Goal: Task Accomplishment & Management: Manage account settings

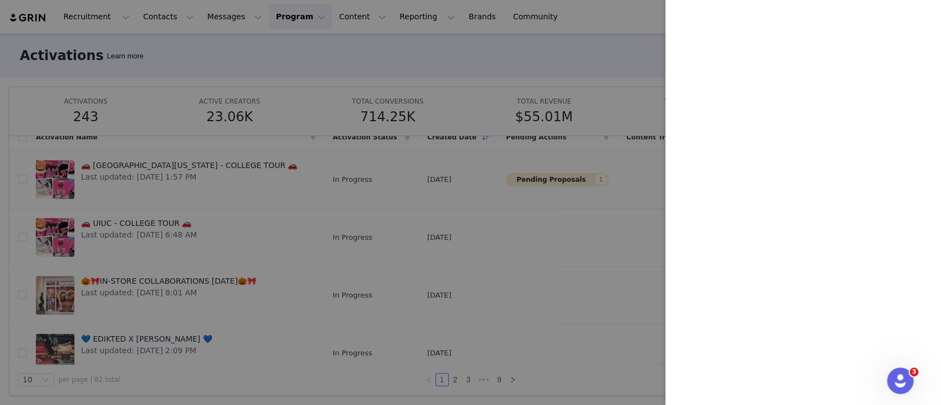
scroll to position [206, 0]
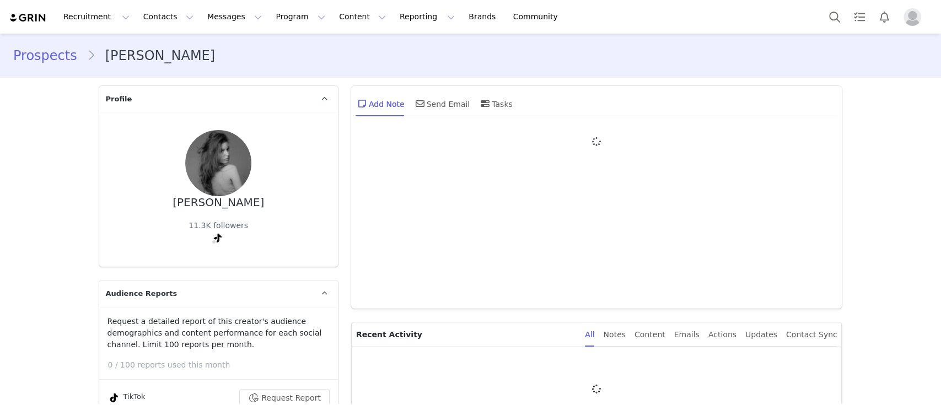
type input "+1 ([GEOGRAPHIC_DATA])"
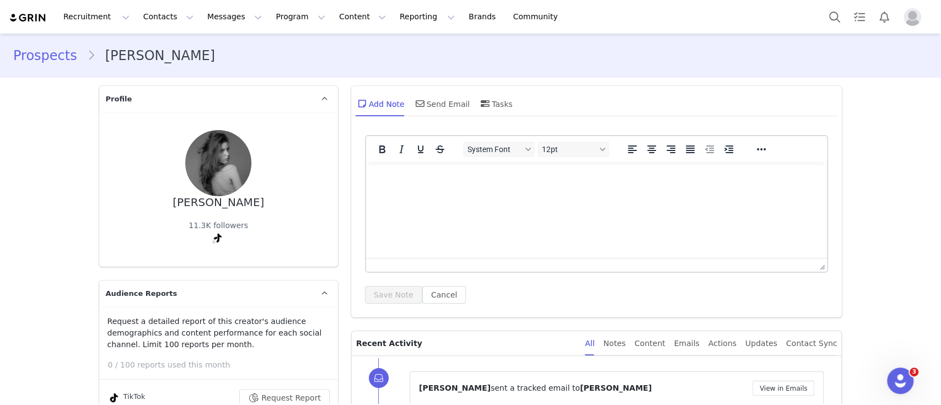
click at [522, 184] on html at bounding box center [595, 177] width 461 height 30
click at [390, 289] on button "Save Note" at bounding box center [393, 295] width 57 height 18
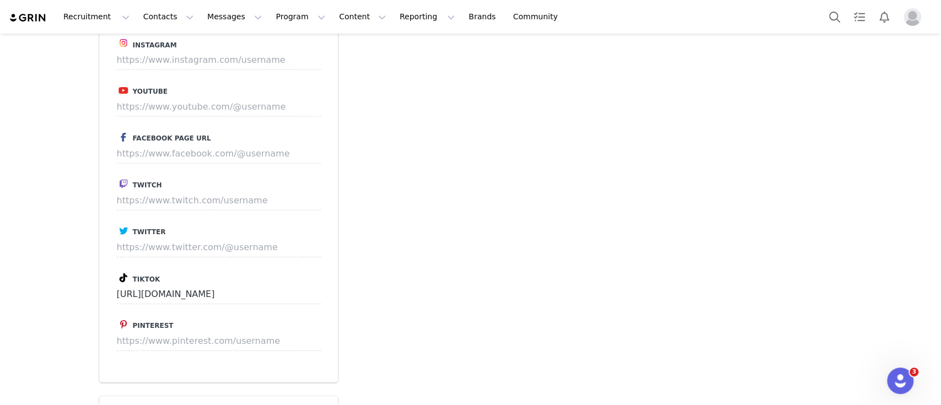
scroll to position [2275, 0]
drag, startPoint x: 267, startPoint y: 244, endPoint x: 107, endPoint y: 253, distance: 160.1
click at [107, 253] on div "Instagram Youtube Facebook Page URL Twitch Twitter Tiktok https://www.tiktok.co…" at bounding box center [218, 198] width 239 height 364
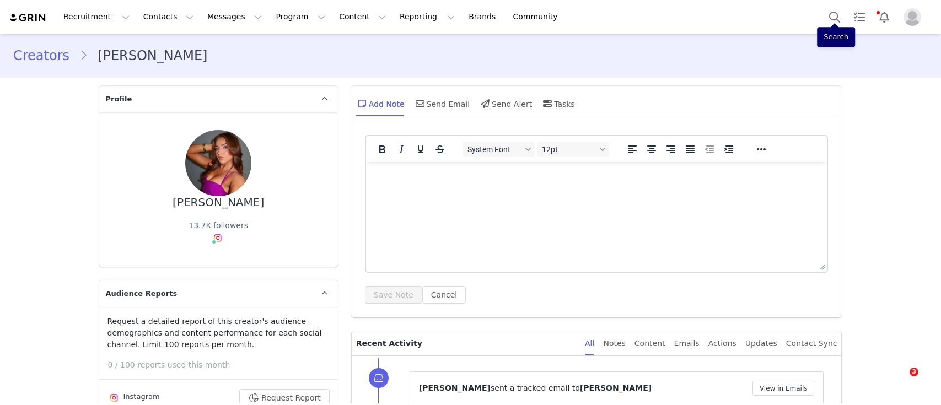
click at [831, 12] on button "Search" at bounding box center [834, 16] width 24 height 25
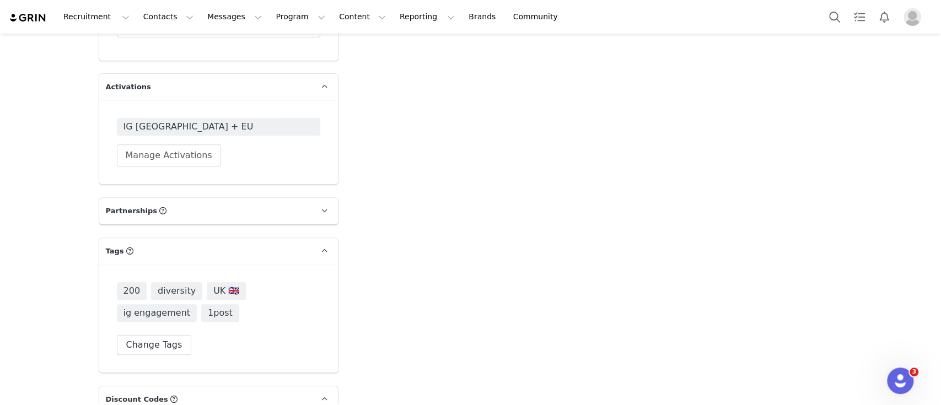
scroll to position [3110, 0]
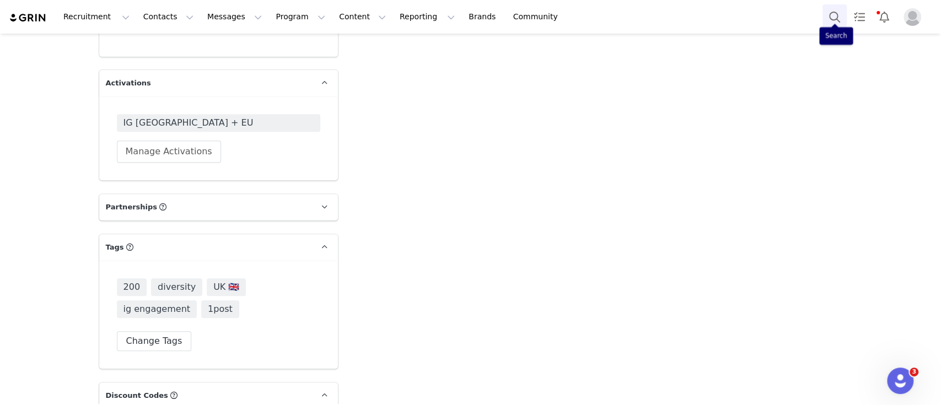
click at [833, 13] on button "Search" at bounding box center [834, 16] width 24 height 25
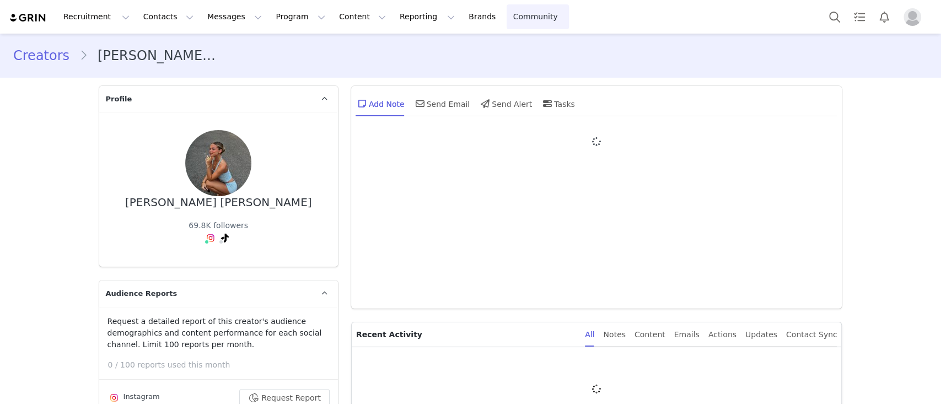
type input "+1 ([GEOGRAPHIC_DATA])"
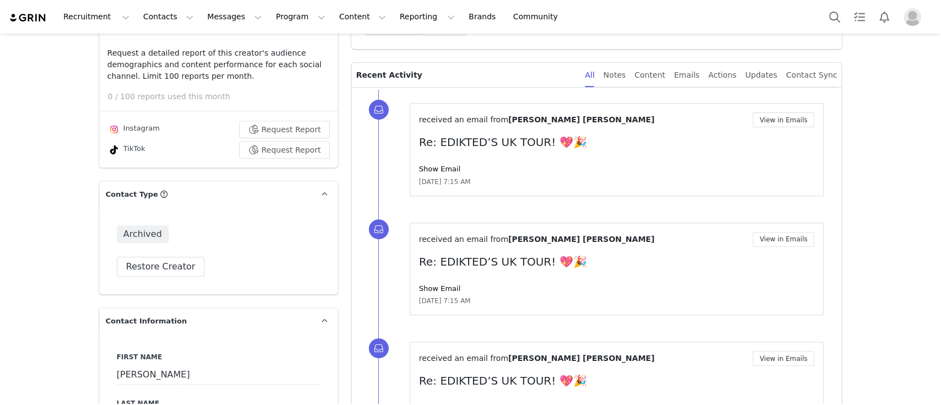
scroll to position [269, 0]
click at [173, 258] on button "Restore Creator" at bounding box center [161, 266] width 88 height 20
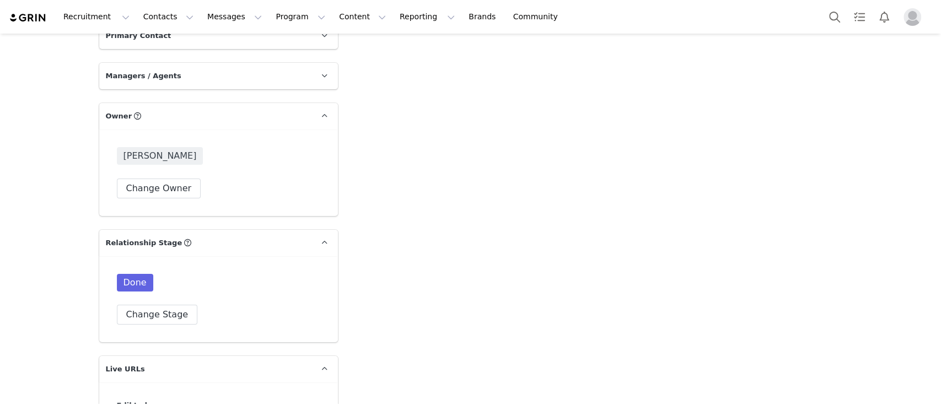
scroll to position [2746, 0]
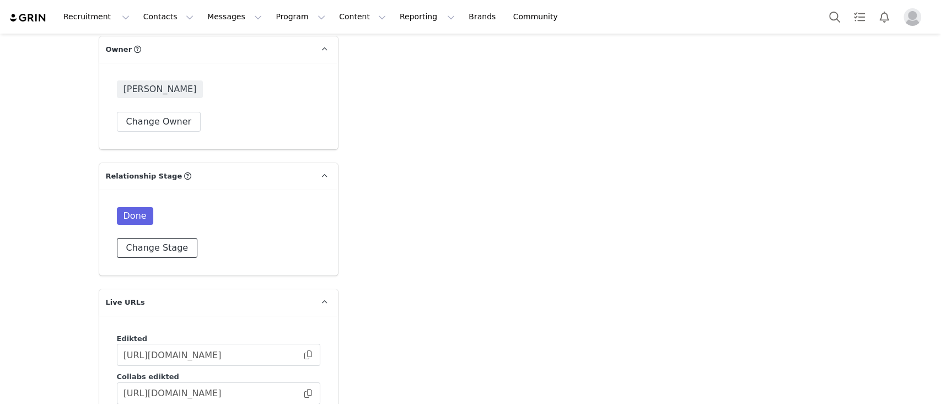
click at [171, 238] on button "Change Stage" at bounding box center [157, 248] width 81 height 20
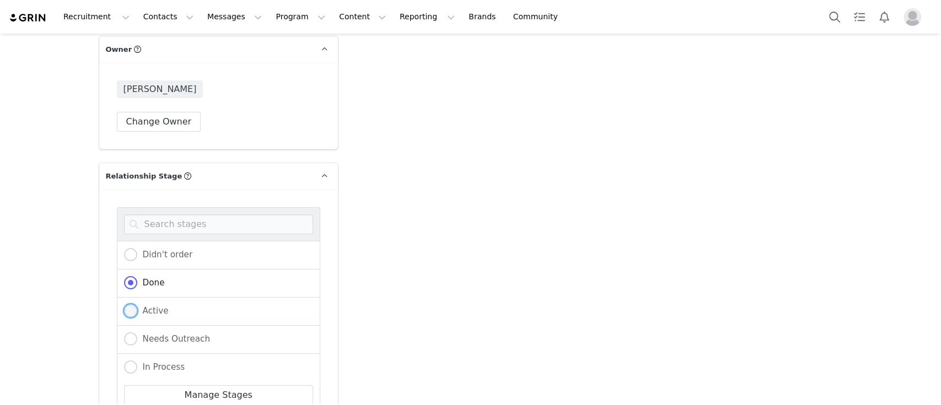
click at [149, 306] on span "Active" at bounding box center [152, 311] width 31 height 10
click at [137, 304] on input "Active" at bounding box center [130, 311] width 13 height 14
radio input "true"
radio input "false"
radio input "true"
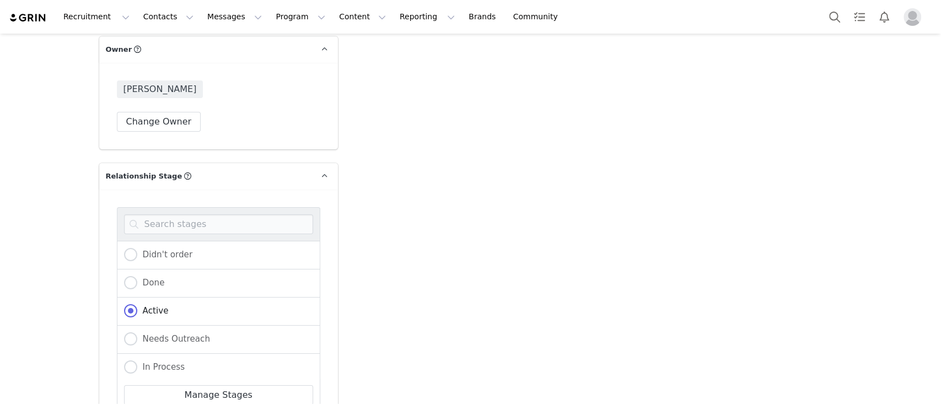
scroll to position [3000, 0]
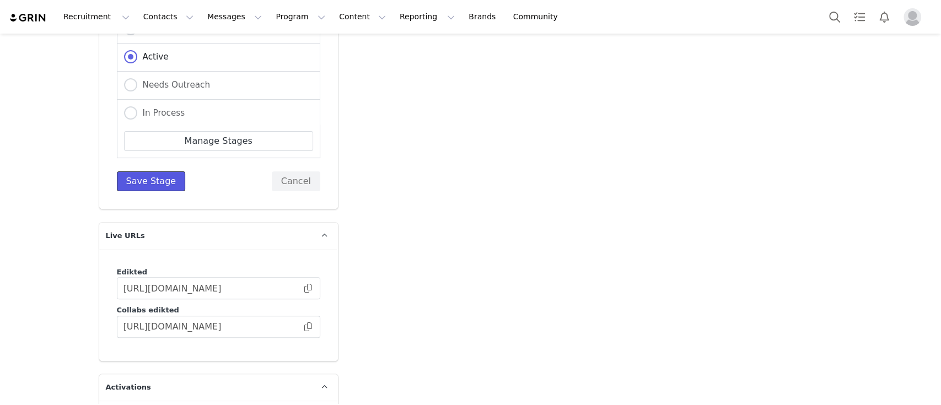
click at [144, 171] on button "Save Stage" at bounding box center [151, 181] width 69 height 20
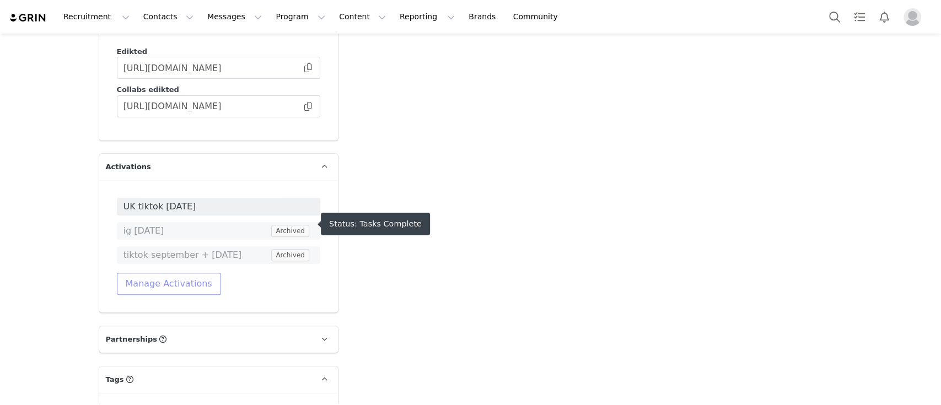
click at [164, 273] on button "Manage Activations" at bounding box center [169, 284] width 104 height 22
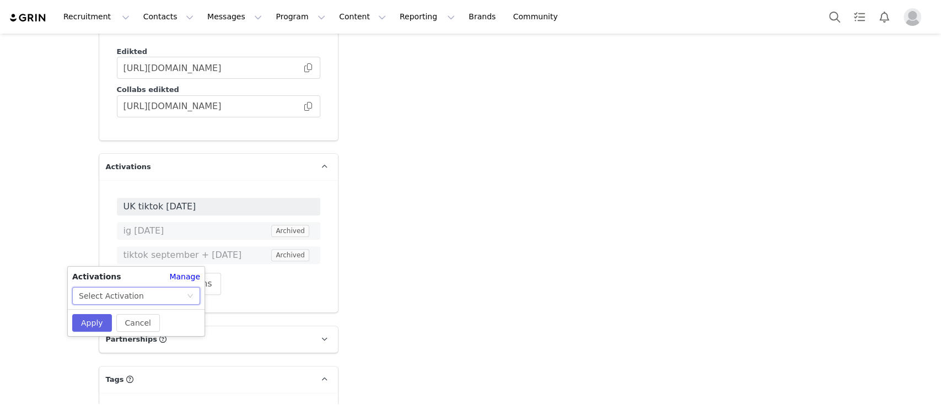
click at [176, 298] on div "Select Activation" at bounding box center [132, 296] width 107 height 17
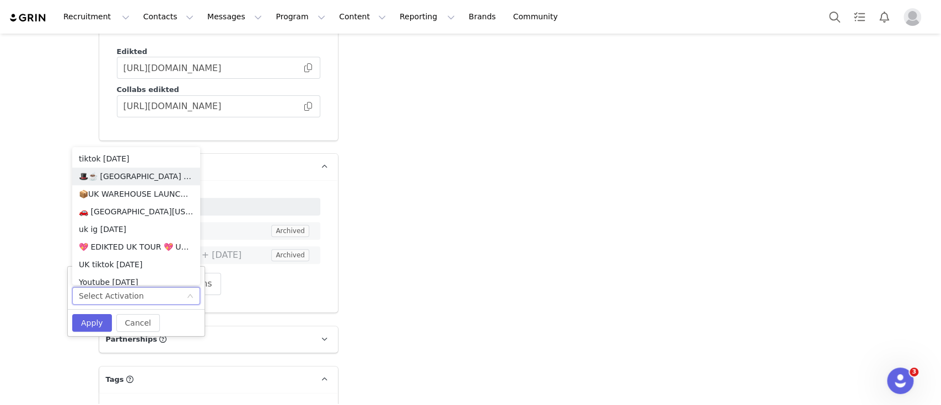
scroll to position [794, 0]
click at [145, 245] on li "💖 EDIKTED UK TOUR 💖 UK SHOPIFY" at bounding box center [136, 247] width 128 height 18
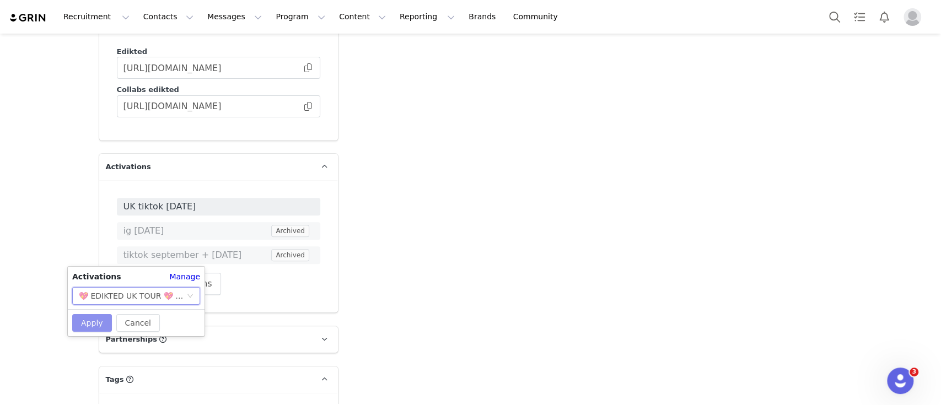
click at [86, 323] on button "Apply" at bounding box center [92, 323] width 40 height 18
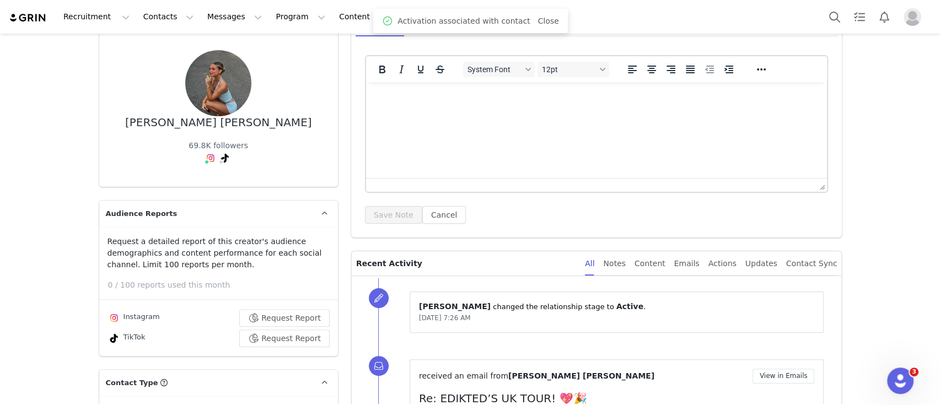
scroll to position [0, 0]
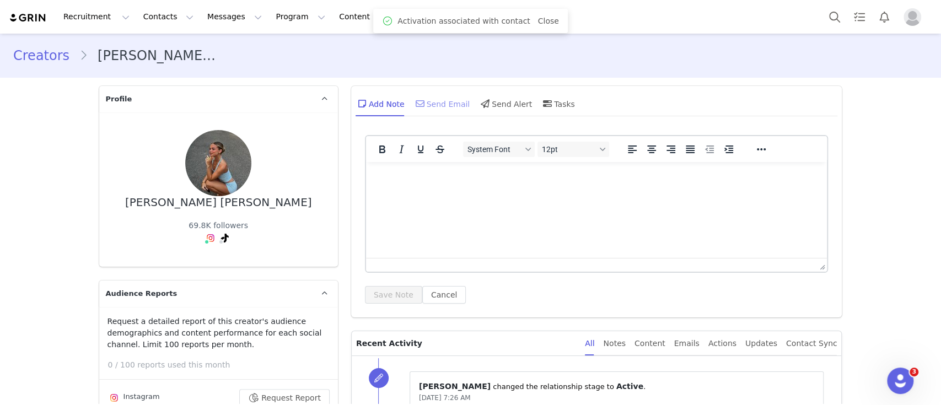
click at [414, 112] on div "Send Email" at bounding box center [441, 103] width 57 height 26
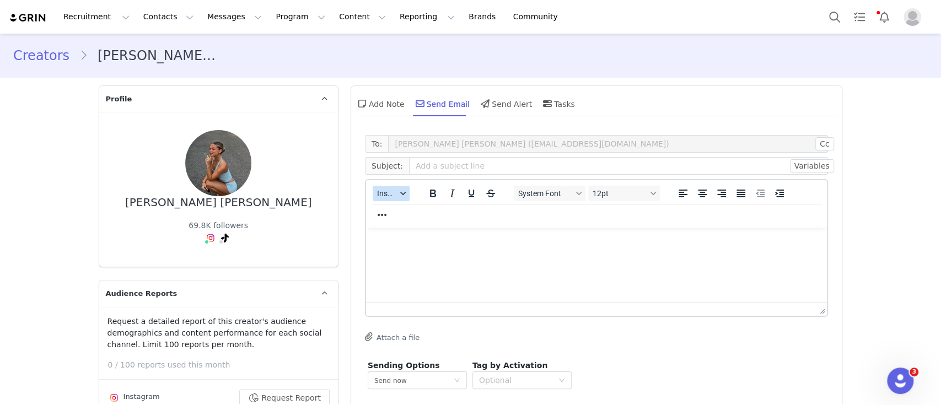
click at [382, 196] on span "Insert" at bounding box center [386, 193] width 19 height 9
click at [414, 214] on div "Insert Template" at bounding box center [425, 212] width 99 height 13
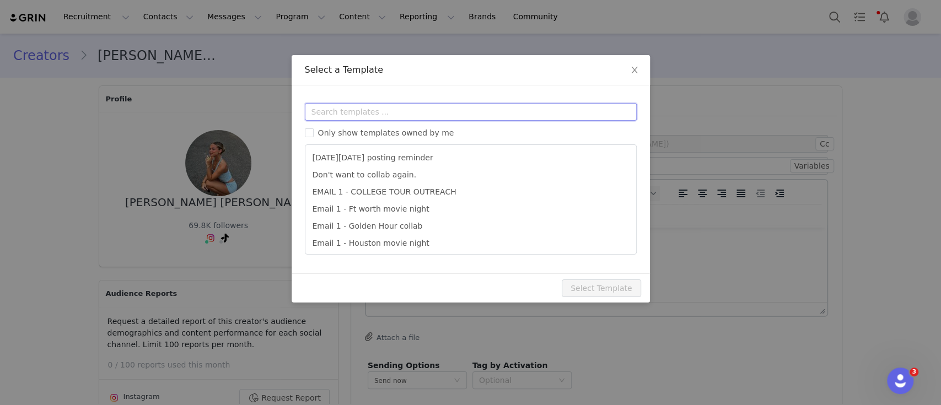
click at [398, 111] on input "text" at bounding box center [471, 112] width 332 height 18
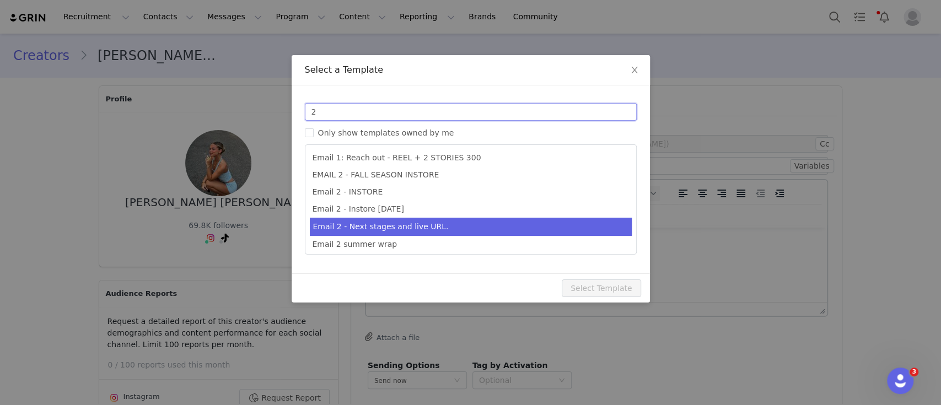
type input "2"
click at [419, 227] on li "Email 2 - Next stages and live URL." at bounding box center [471, 227] width 322 height 18
type input "Collab with Edikted"
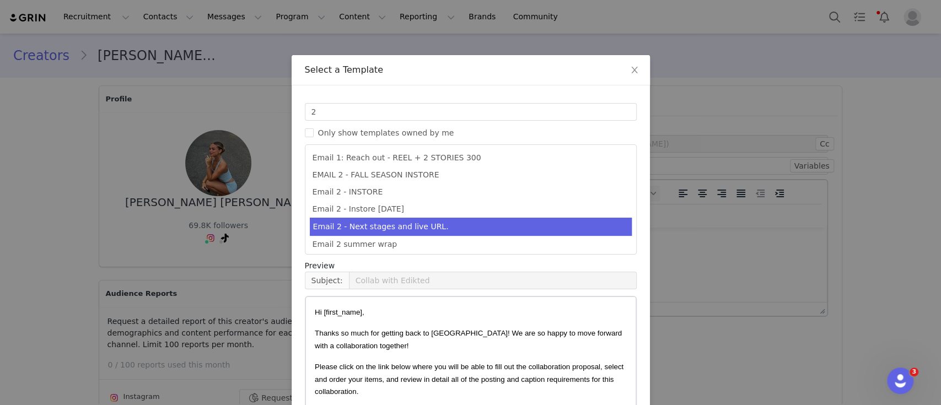
scroll to position [84, 0]
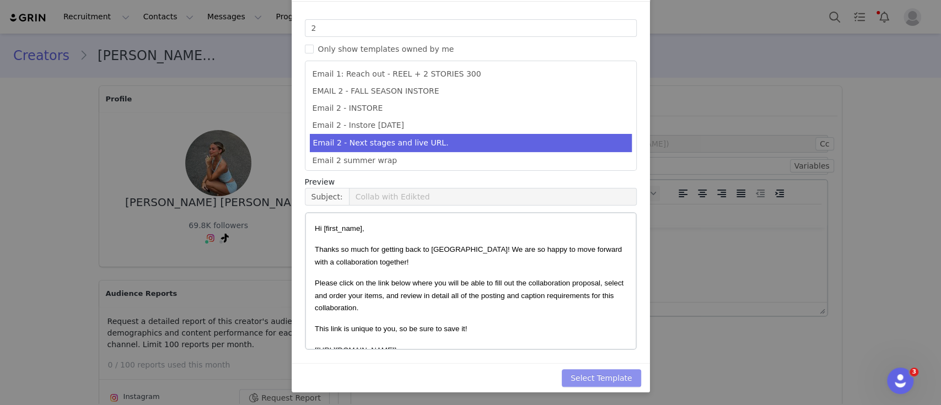
click at [586, 379] on button "Select Template" at bounding box center [601, 378] width 79 height 18
type input "Collab with Edikted"
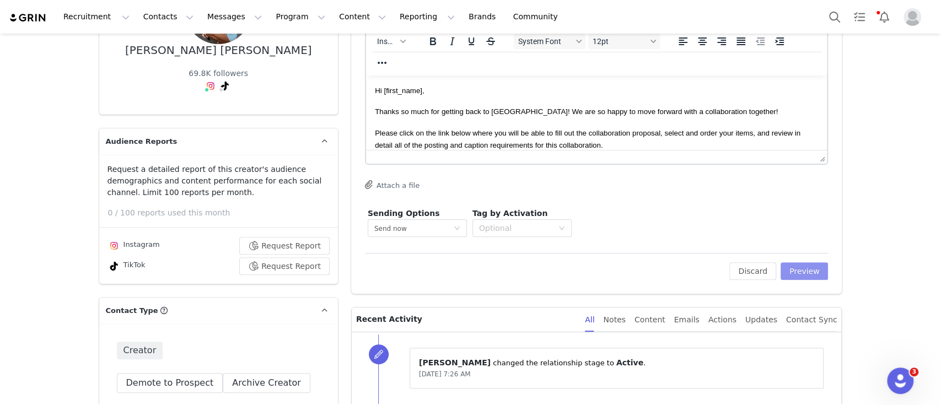
scroll to position [153, 0]
click at [791, 272] on button "Preview" at bounding box center [804, 271] width 48 height 18
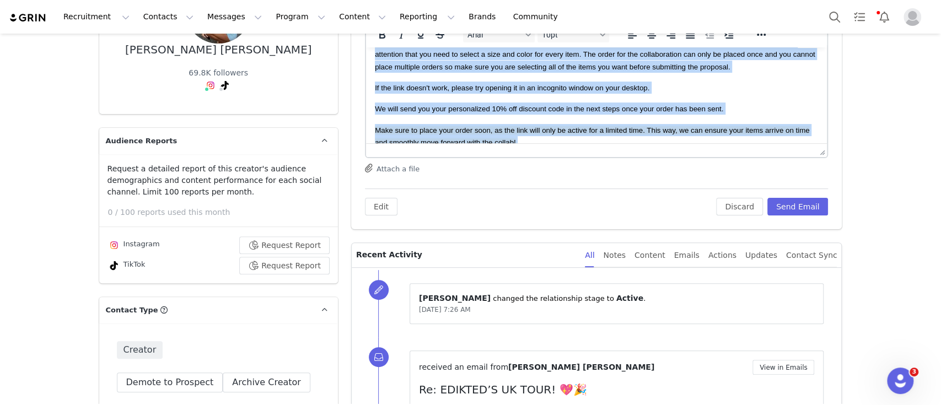
scroll to position [258, 0]
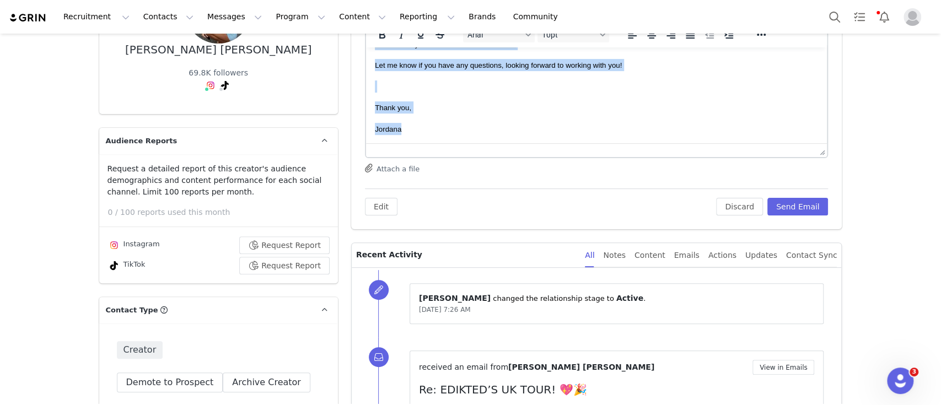
drag, startPoint x: 375, startPoint y: 62, endPoint x: 562, endPoint y: 199, distance: 231.8
copy body "Hi Ella Roux, Thanks so much for getting back to us! We are so happy to move fo…"
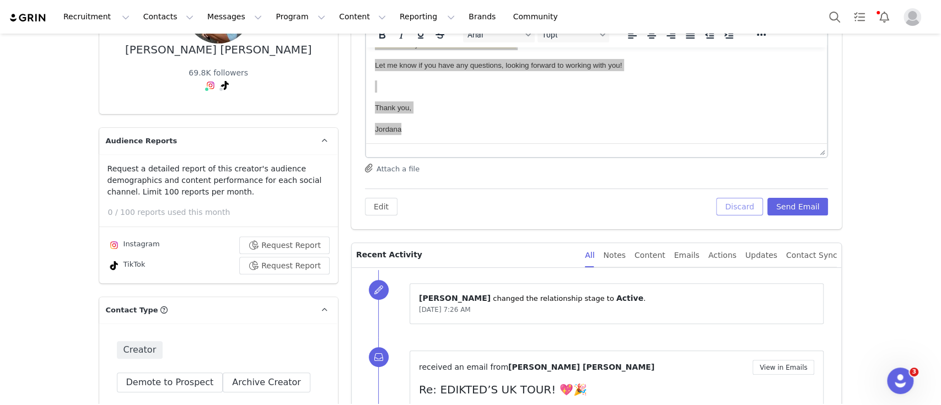
click at [744, 207] on button "Discard" at bounding box center [739, 207] width 47 height 18
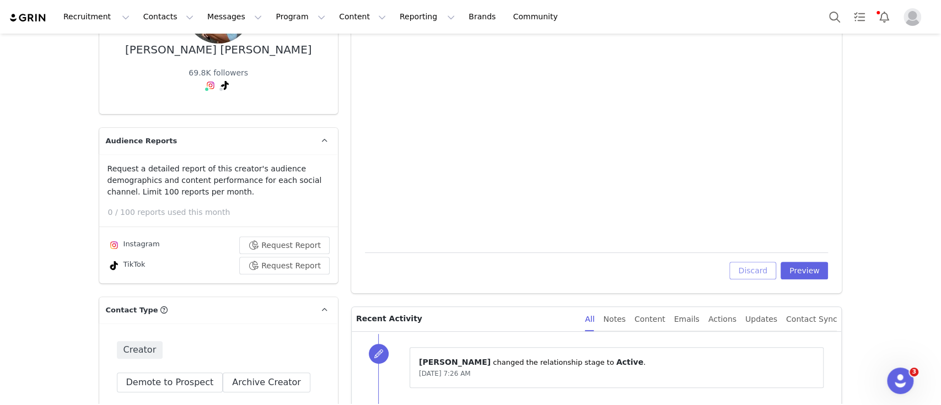
scroll to position [0, 0]
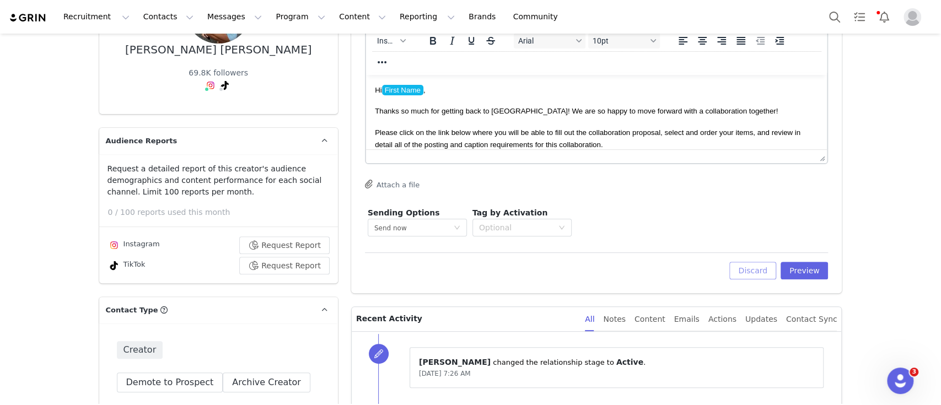
click at [746, 268] on button "Discard" at bounding box center [752, 271] width 47 height 18
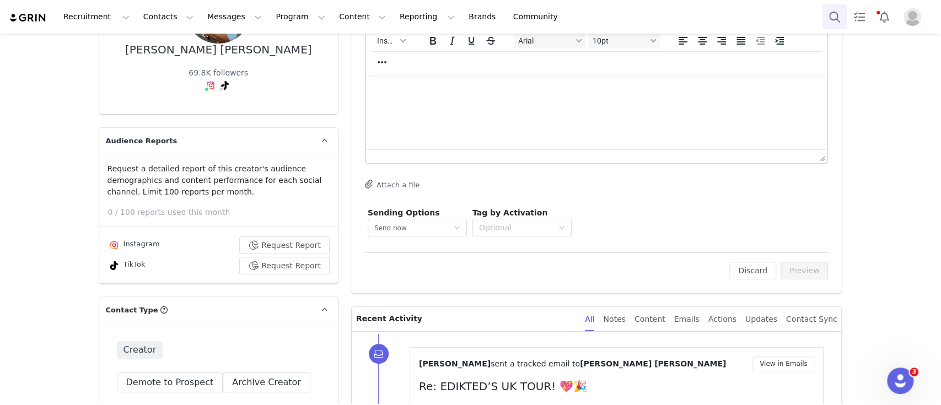
click at [836, 9] on button "Search" at bounding box center [834, 16] width 24 height 25
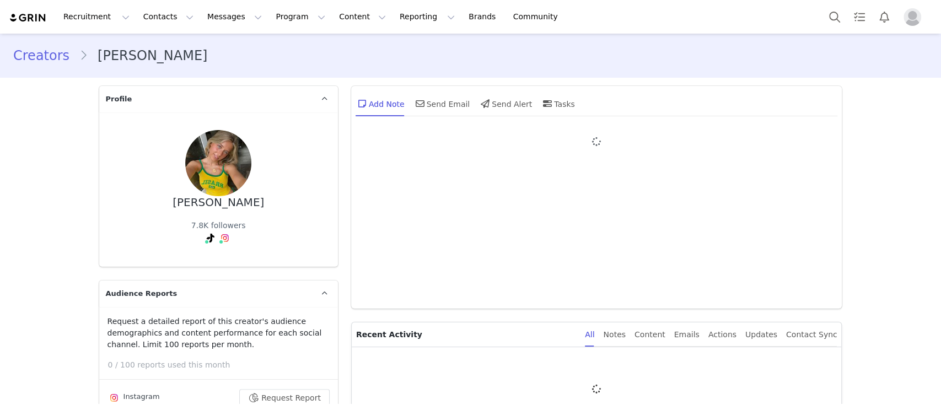
type input "+1 ([GEOGRAPHIC_DATA])"
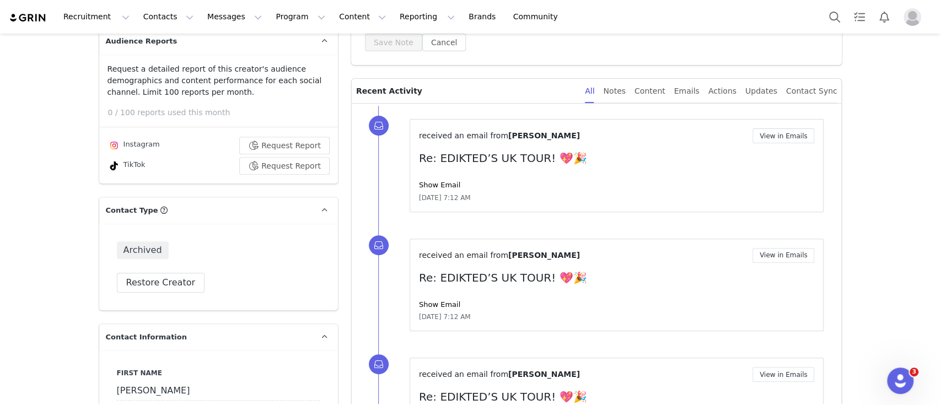
scroll to position [253, 0]
click at [147, 284] on button "Restore Creator" at bounding box center [161, 282] width 88 height 20
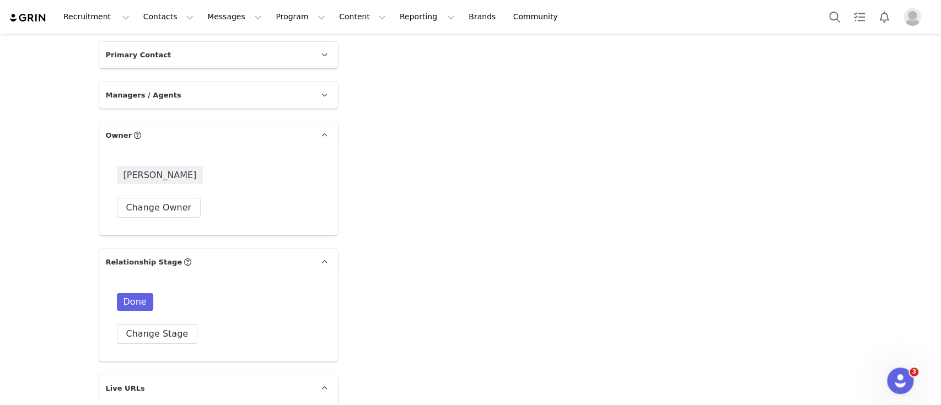
scroll to position [2661, 0]
click at [168, 323] on button "Change Stage" at bounding box center [157, 333] width 81 height 20
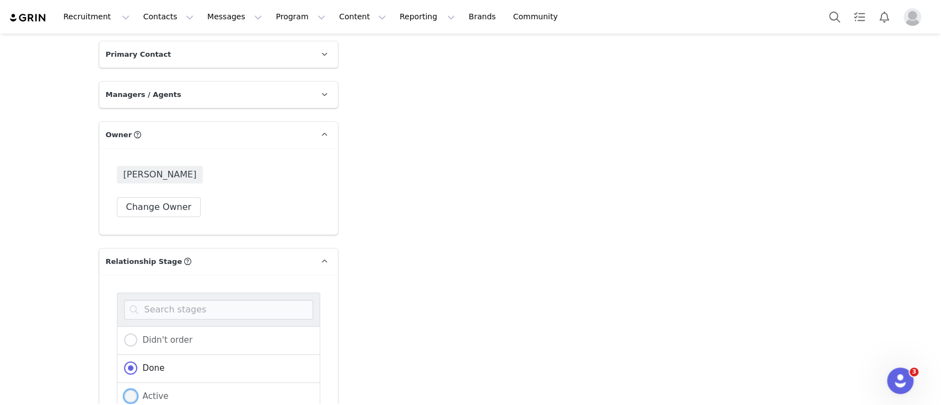
click at [158, 391] on span "Active" at bounding box center [152, 396] width 31 height 10
click at [137, 390] on input "Active" at bounding box center [130, 397] width 13 height 14
radio input "true"
radio input "false"
radio input "true"
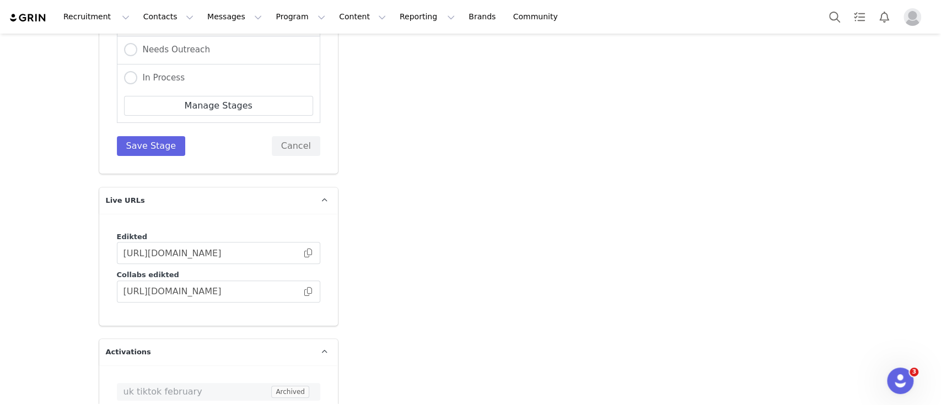
scroll to position [3065, 0]
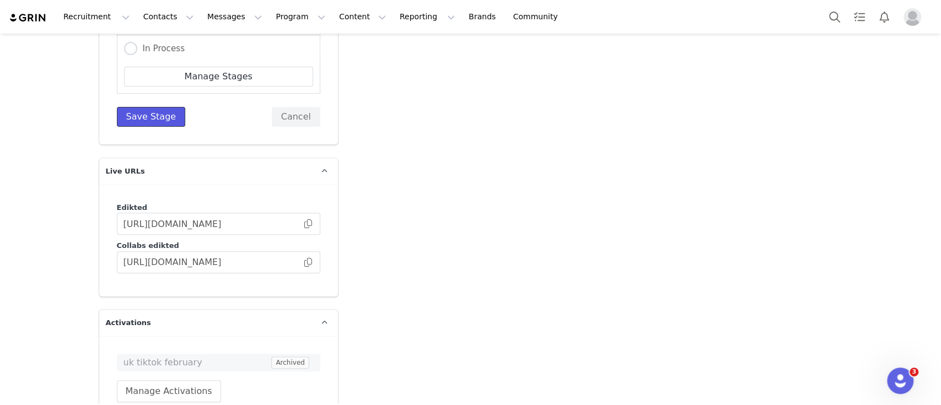
click at [147, 107] on button "Save Stage" at bounding box center [151, 117] width 69 height 20
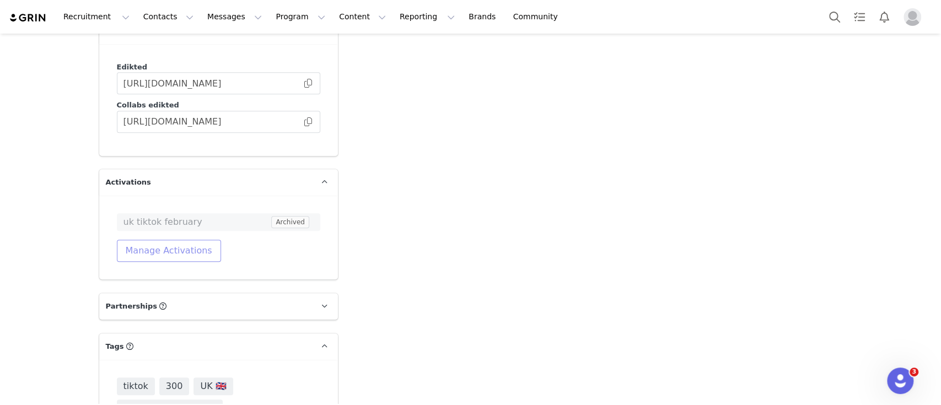
scroll to position [3018, 0]
click at [155, 240] on button "Manage Activations" at bounding box center [169, 251] width 104 height 22
click at [172, 271] on div "Select Activation" at bounding box center [132, 263] width 107 height 17
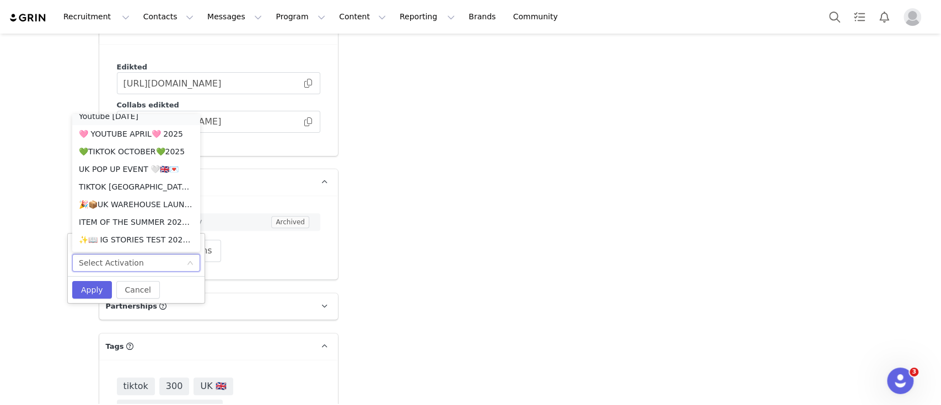
scroll to position [880, 0]
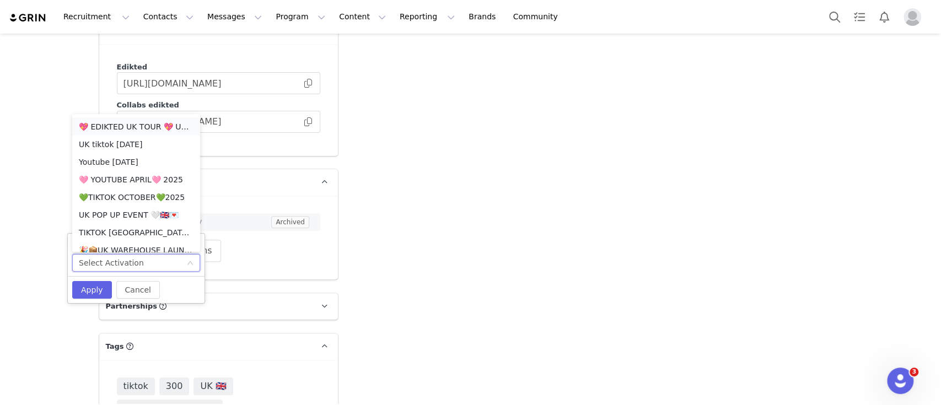
click at [130, 124] on li "💖 EDIKTED UK TOUR 💖 UK SHOPIFY" at bounding box center [136, 127] width 128 height 18
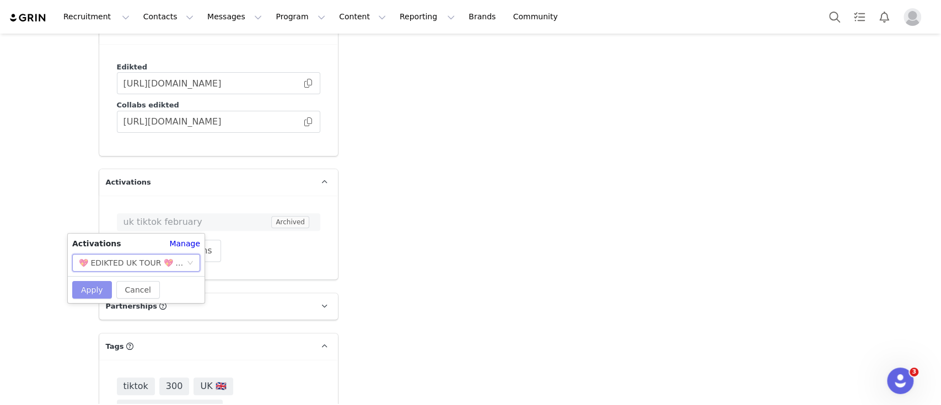
click at [88, 291] on button "Apply" at bounding box center [92, 290] width 40 height 18
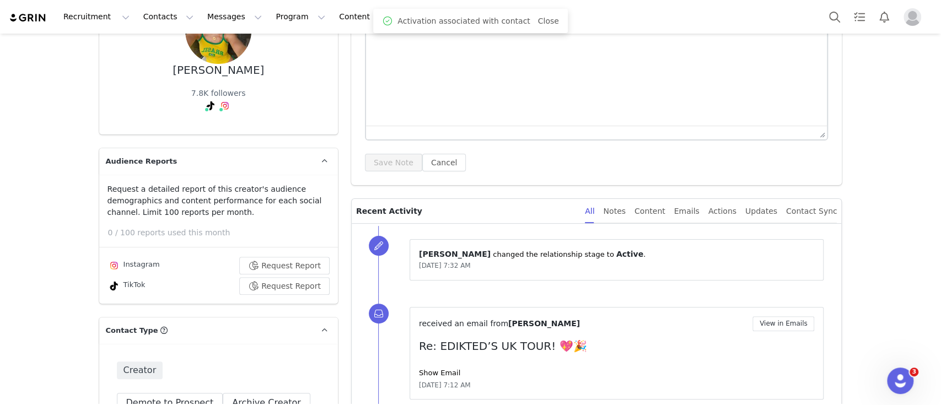
scroll to position [0, 0]
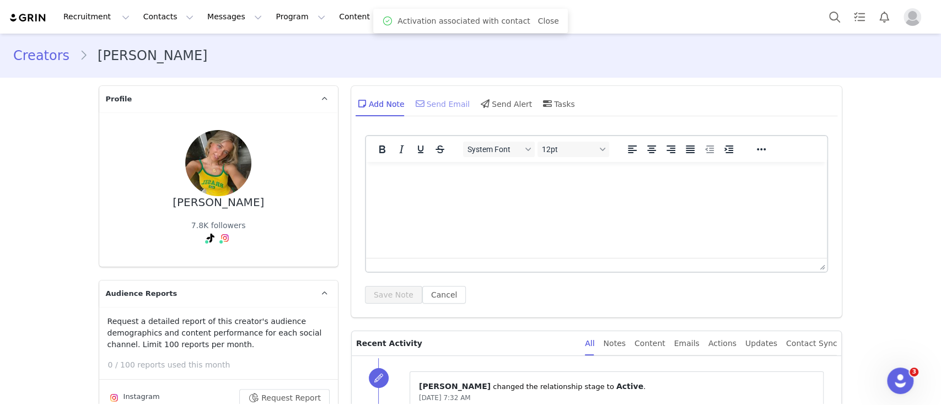
click at [427, 100] on div "Send Email" at bounding box center [441, 103] width 57 height 26
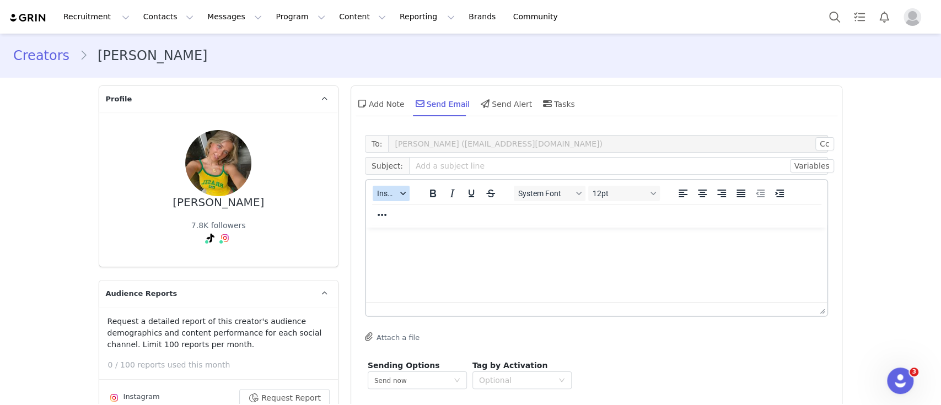
click at [386, 191] on span "Insert" at bounding box center [386, 193] width 19 height 9
click at [423, 211] on div "Insert Template" at bounding box center [425, 212] width 99 height 13
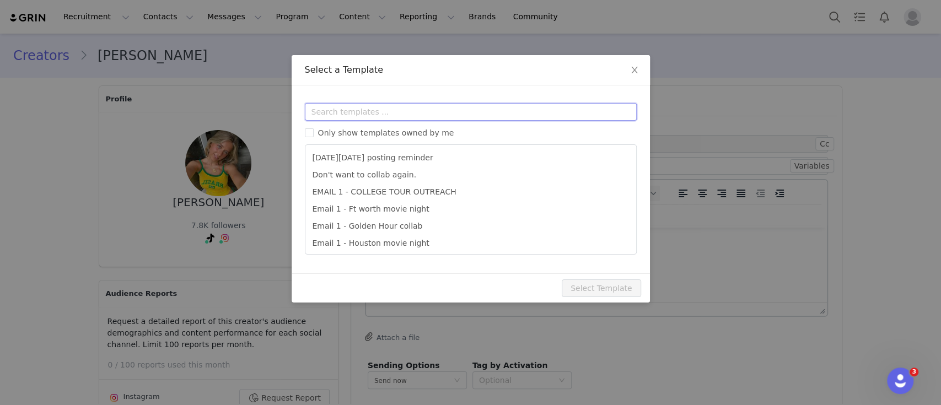
click at [353, 114] on input "text" at bounding box center [471, 112] width 332 height 18
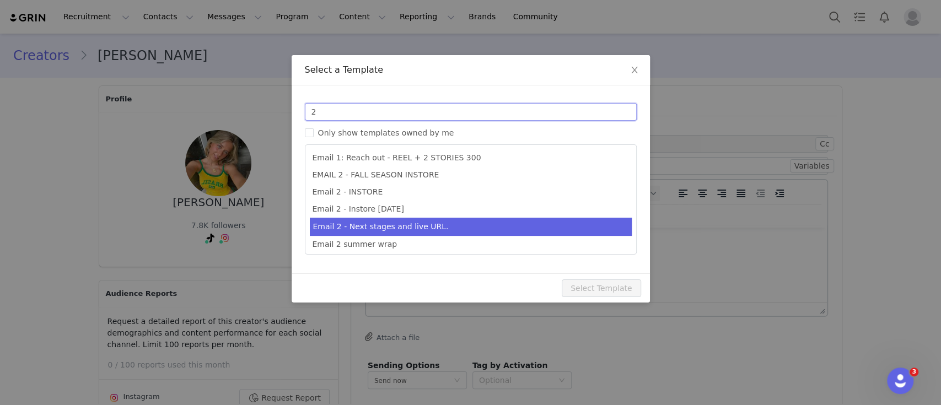
type input "2"
type input "Collab with Edikted"
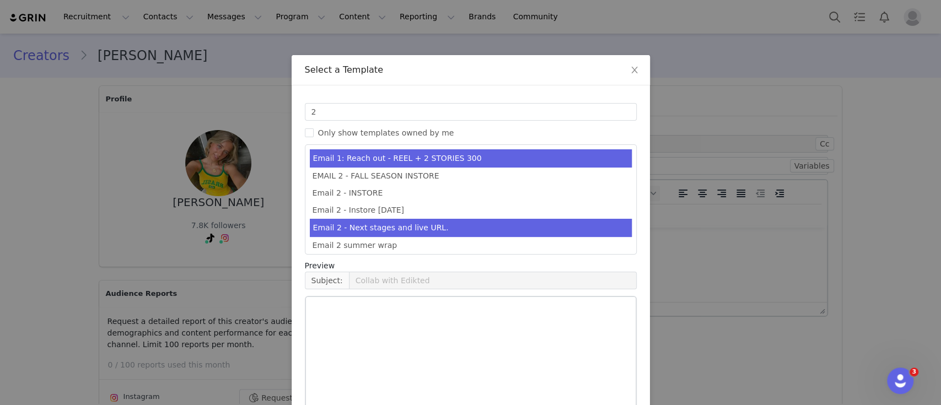
click at [415, 225] on li "Email 2 - Next stages and live URL." at bounding box center [471, 228] width 322 height 18
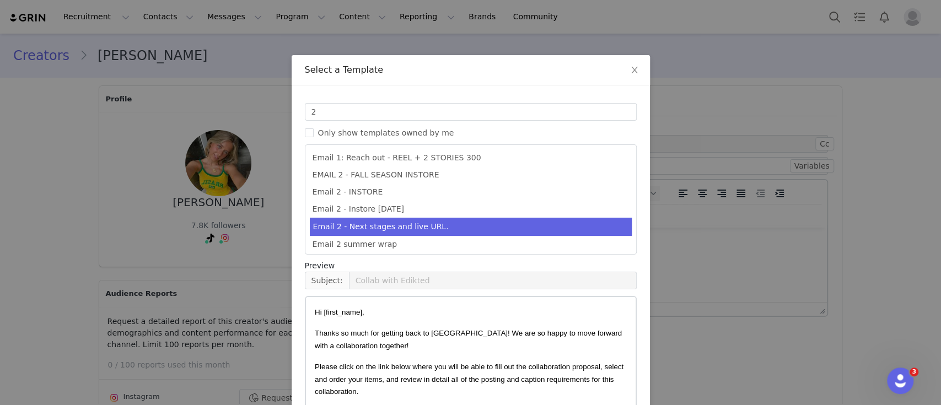
scroll to position [84, 0]
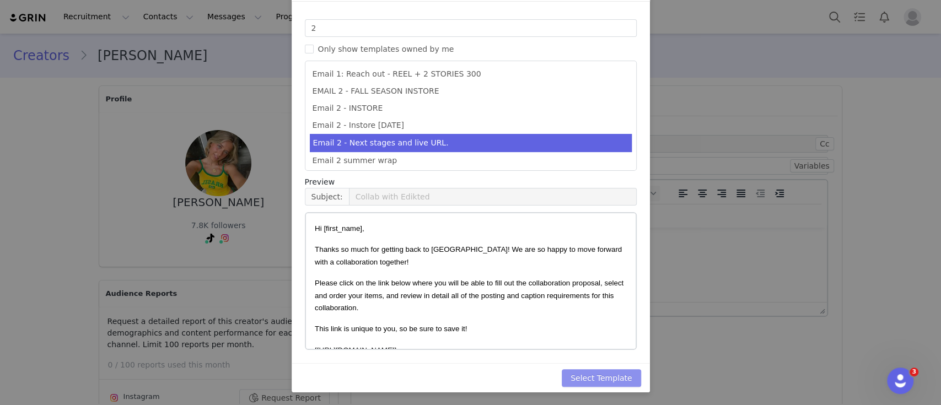
click at [606, 377] on button "Select Template" at bounding box center [601, 378] width 79 height 18
type input "Collab with Edikted"
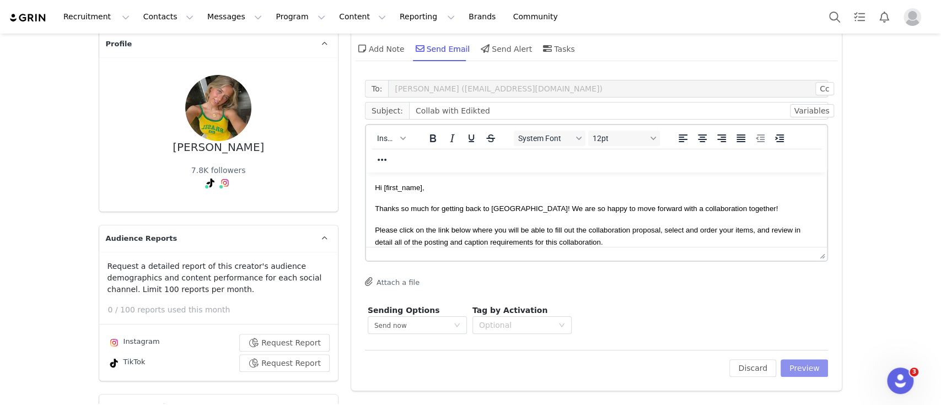
scroll to position [56, 0]
click at [794, 369] on button "Preview" at bounding box center [804, 368] width 48 height 18
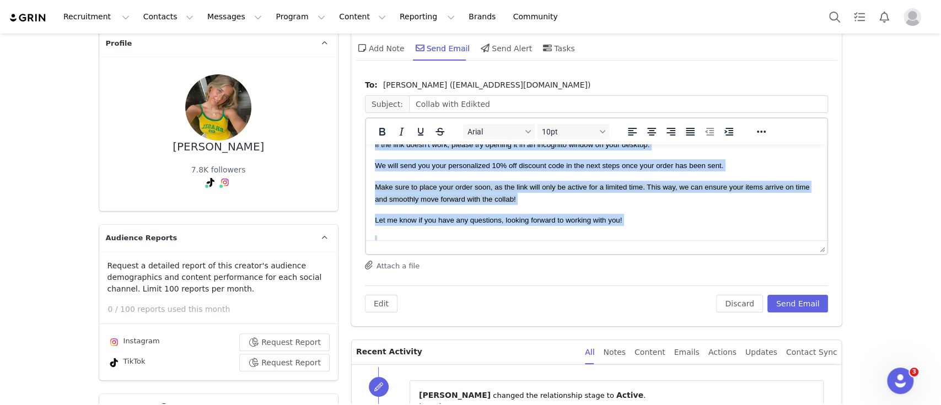
scroll to position [258, 0]
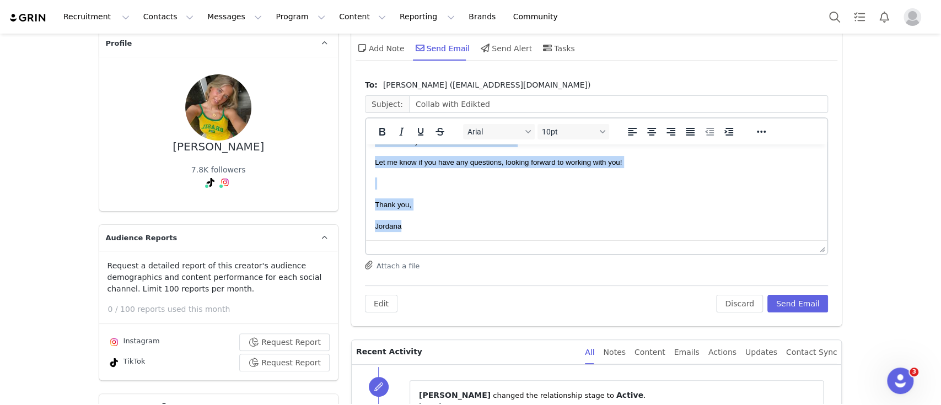
drag, startPoint x: 374, startPoint y: 159, endPoint x: 894, endPoint y: 433, distance: 588.6
click at [534, 241] on html "Hi [PERSON_NAME], Thanks so much for getting back to [GEOGRAPHIC_DATA]! We are …" at bounding box center [595, 63] width 461 height 354
copy body "Lo Ipsumd, Sitame co adip eli seddoei temp in ut! La etd ma aliqu en admi venia…"
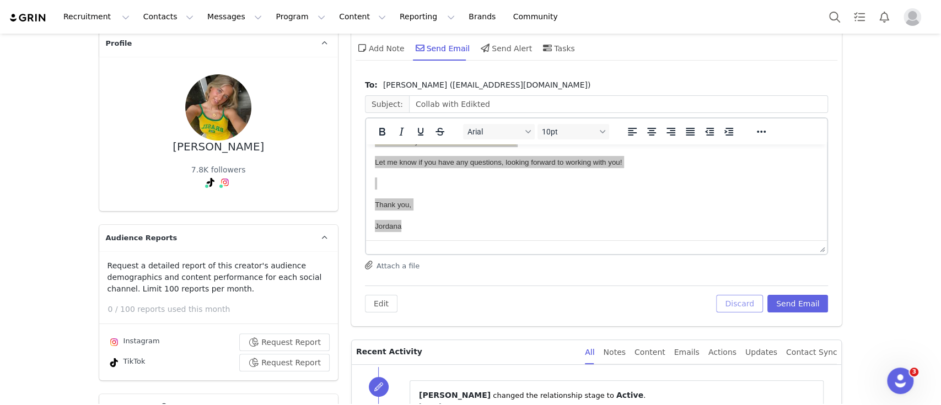
click at [747, 303] on button "Discard" at bounding box center [739, 304] width 47 height 18
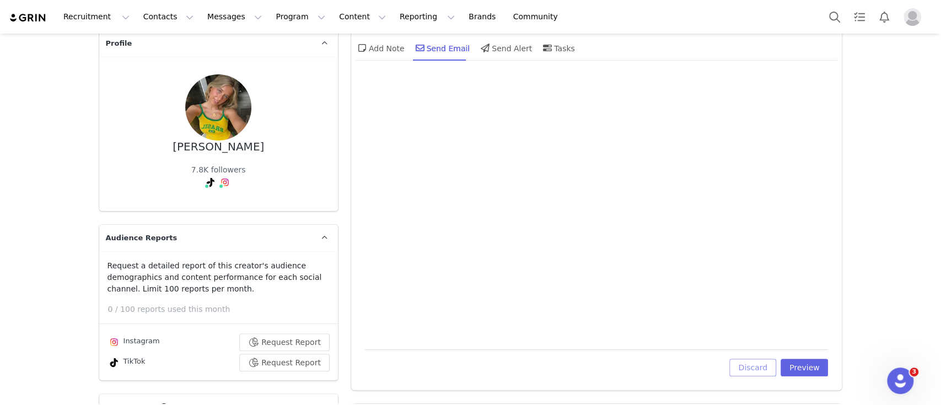
scroll to position [0, 0]
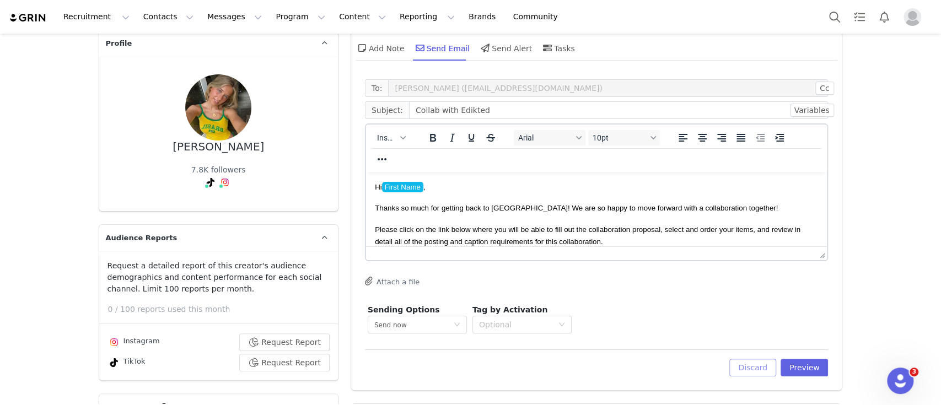
click at [748, 366] on button "Discard" at bounding box center [752, 368] width 47 height 18
